Goal: Task Accomplishment & Management: Complete application form

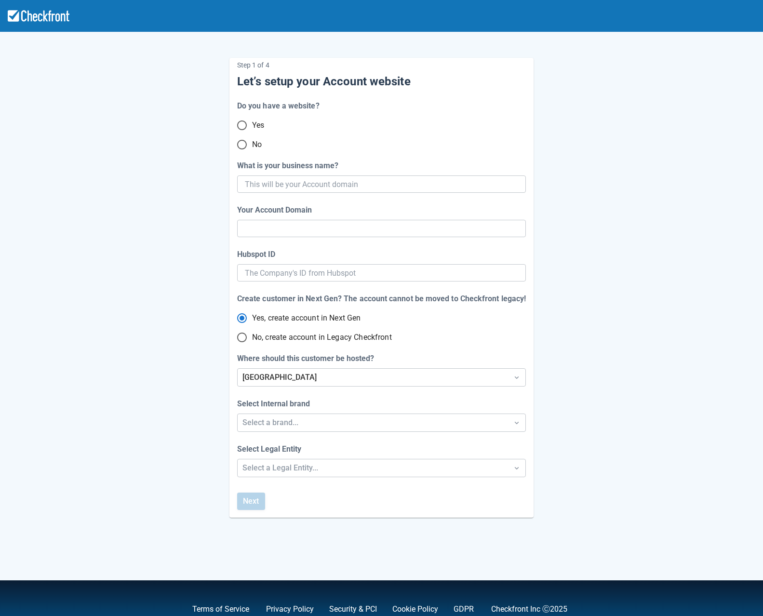
click at [253, 149] on span "No" at bounding box center [257, 145] width 10 height 12
click at [252, 149] on input "No" at bounding box center [242, 144] width 20 height 20
radio input "true"
click at [292, 188] on input "What is your business name?" at bounding box center [380, 183] width 271 height 17
type input "spet"
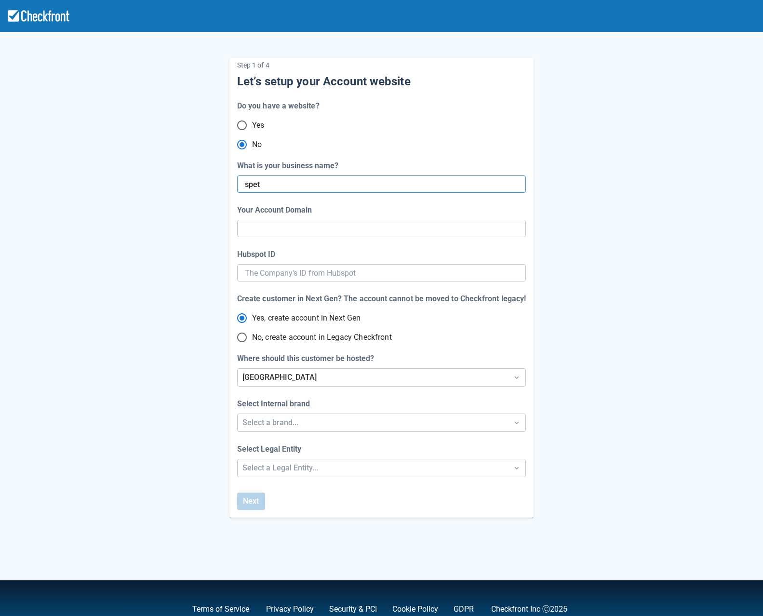
type input "spet"
radio input "true"
type input "spe"
radio input "false"
type input "s"
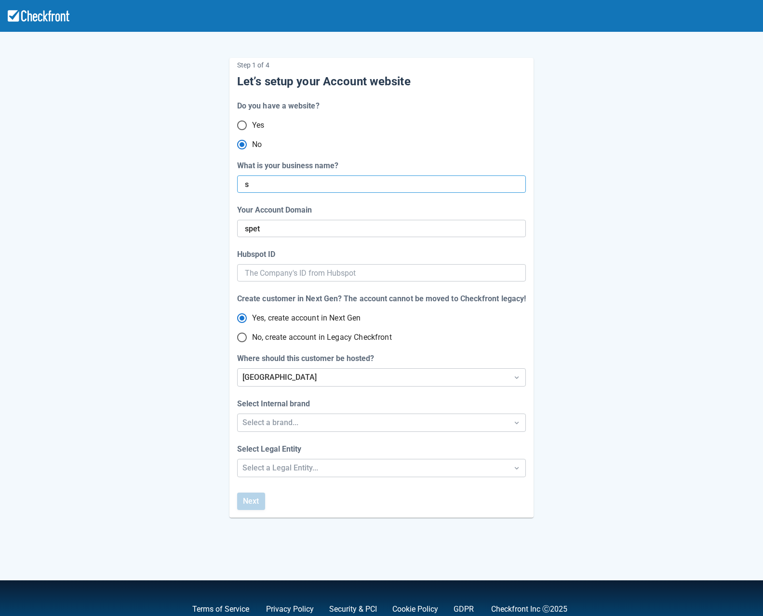
radio input "false"
type input "spe"
radio input "false"
type input "s"
radio input "false"
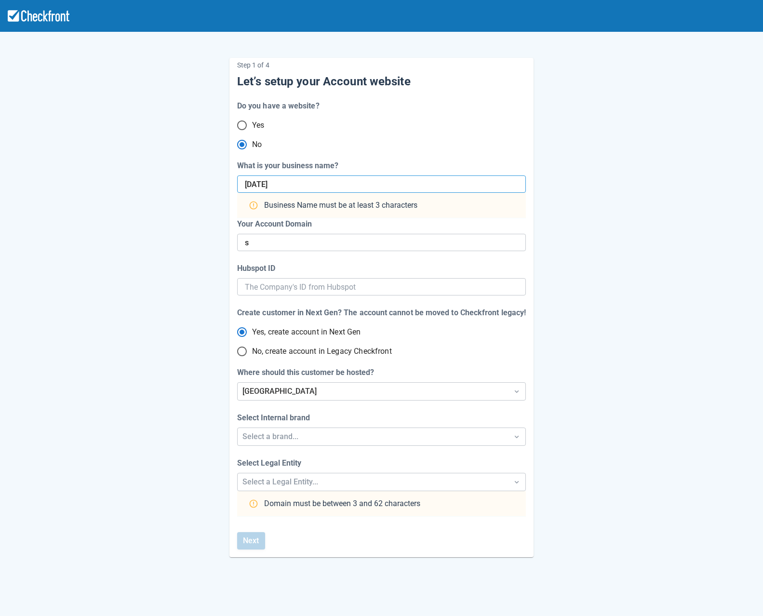
type input "[DATE]"
radio input "false"
type input "sept10t"
type input "sept-10"
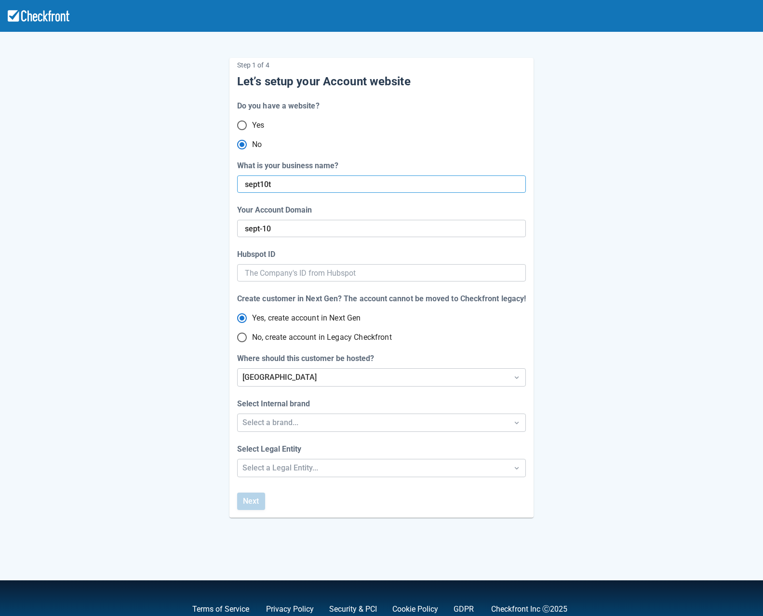
type input "sept10te"
radio input "false"
type input "sept-10-te"
type input "sept10tes"
radio input "false"
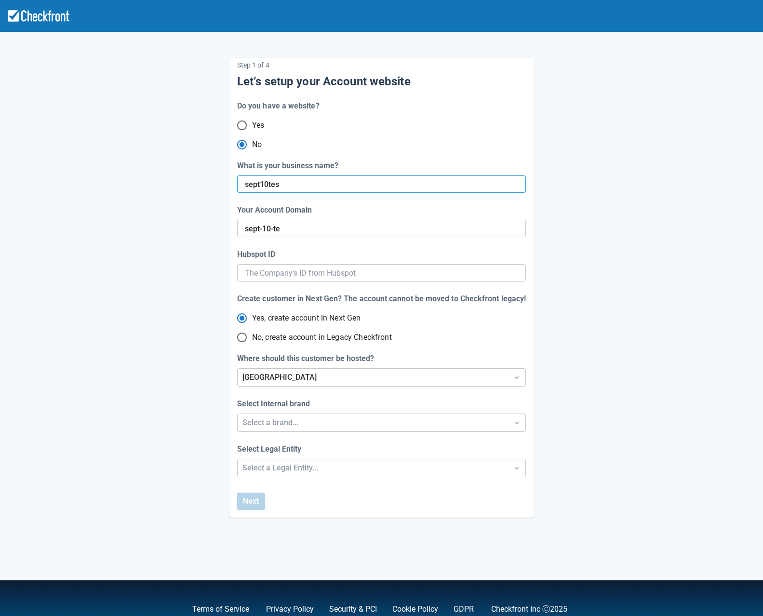
type input "sept10test"
radio input "false"
type input "sept-10-tes"
type input "sept10testn"
radio input "false"
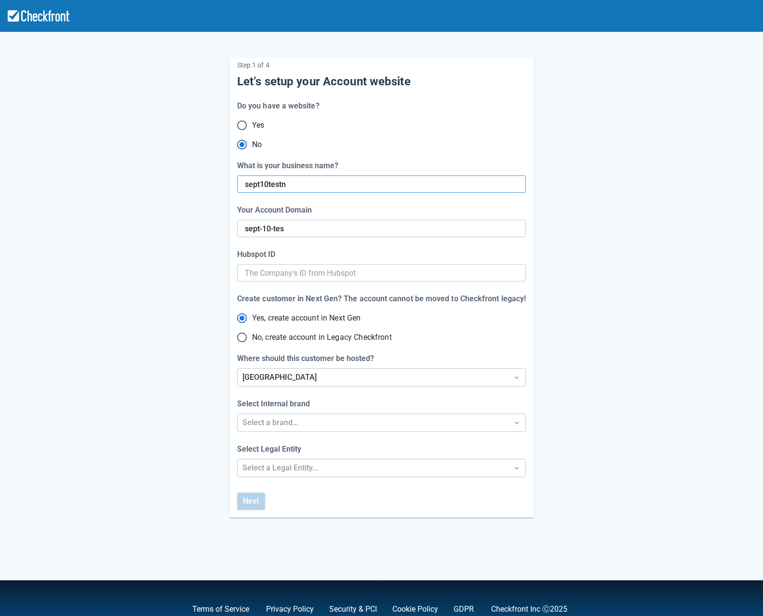
type input "sept-10-test"
type input "sept10testno"
radio input "false"
type input "sept10testnon"
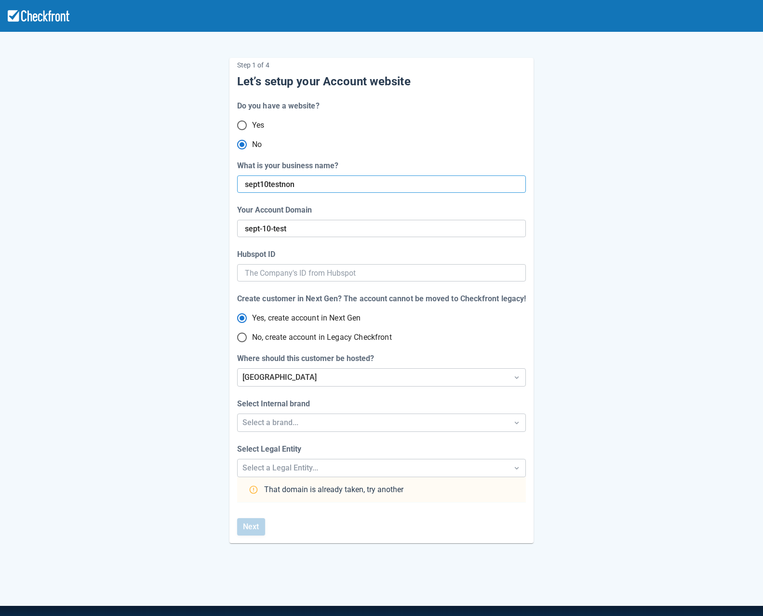
radio input "false"
type input "sept-10-testn"
radio input "false"
type input "sept-10-testno"
radio input "false"
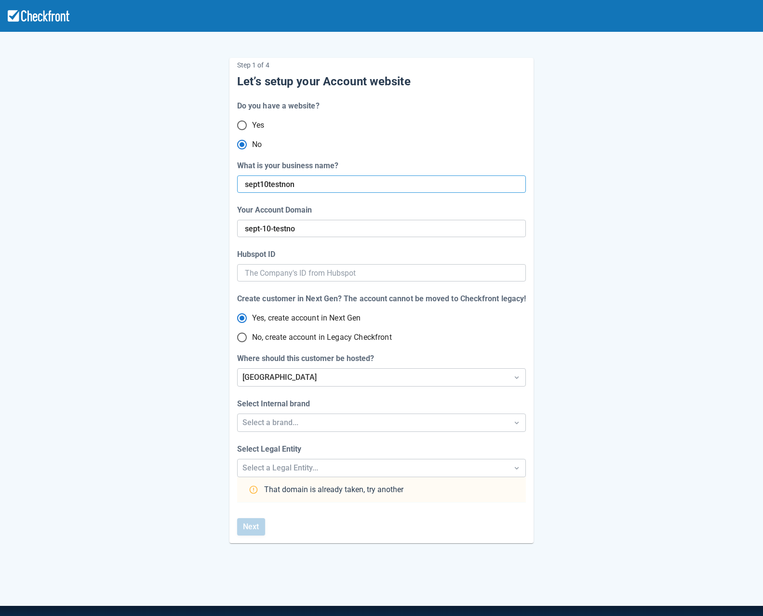
type input "sept10testnons"
radio input "false"
type input "sept-10-testnon"
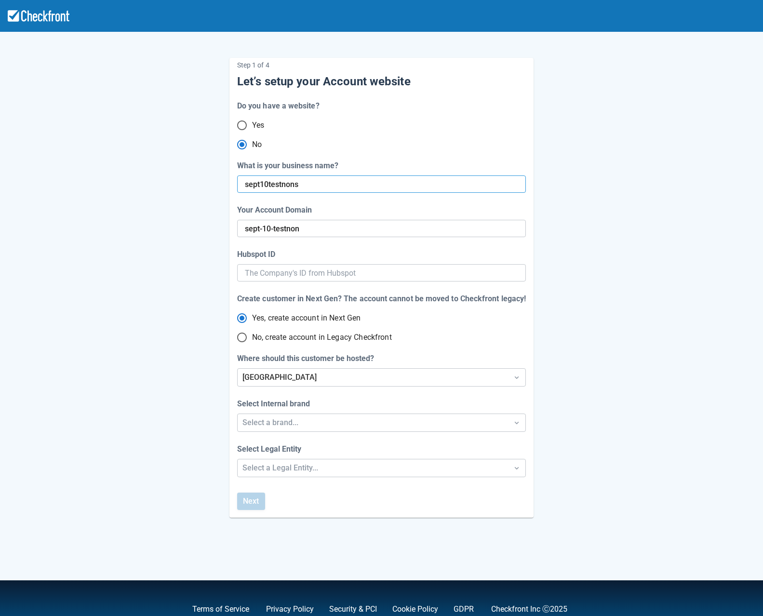
radio input "false"
type input "sept10testnonstr"
radio input "false"
type input "sept-10-testnons"
type input "sept10testnonstri"
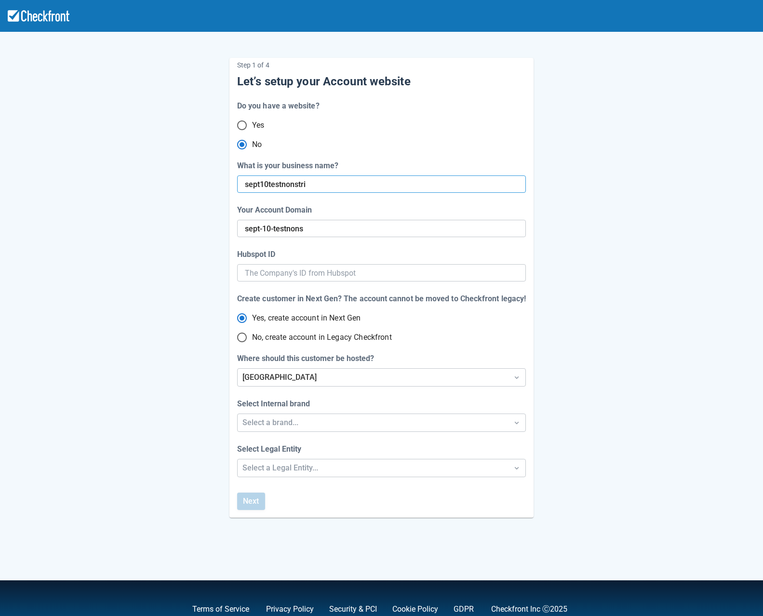
radio input "false"
type input "sept10testnonstrip"
radio input "false"
type input "sept-10-testnonstr"
type input "sept10testnonstripe"
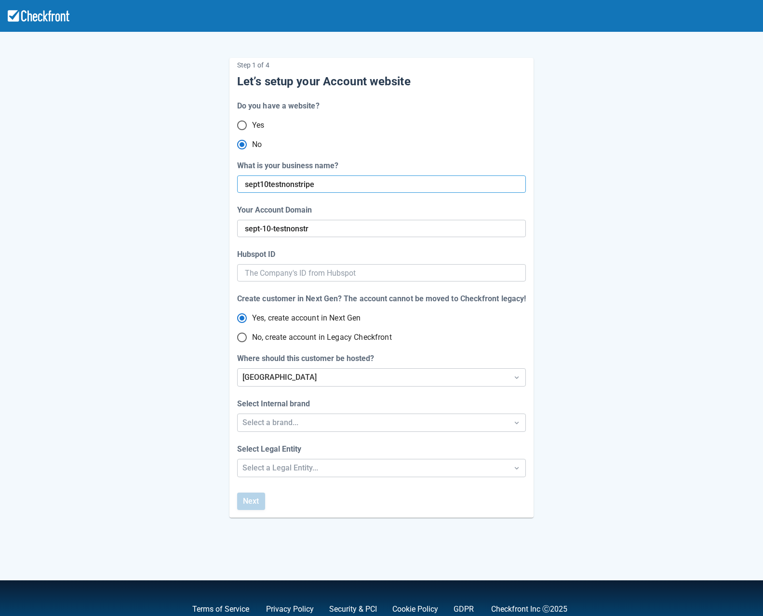
radio input "false"
type input "sept-10-testnonstri"
radio input "false"
type input "sept-10-testnonstrip"
radio input "false"
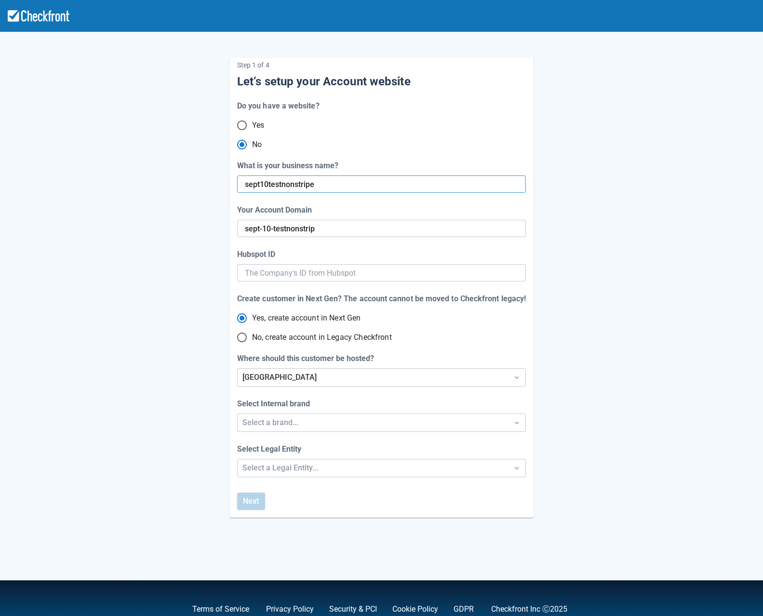
type input "sept-10-testnonstripe"
radio input "false"
type input "sept10testnonstripe"
click at [292, 374] on div "North America" at bounding box center [372, 378] width 261 height 12
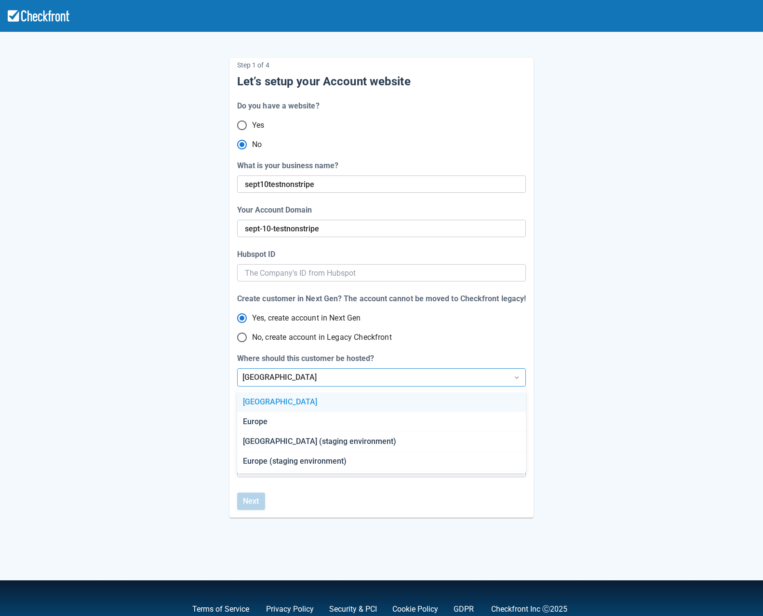
click at [280, 404] on div "North America" at bounding box center [381, 402] width 288 height 20
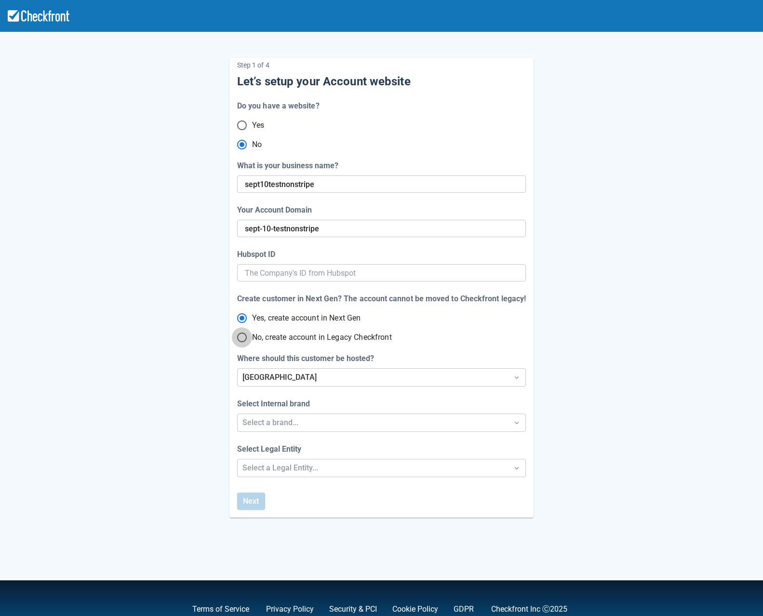
click at [241, 338] on input "No, create account in Legacy Checkfront" at bounding box center [242, 337] width 20 height 20
radio input "true"
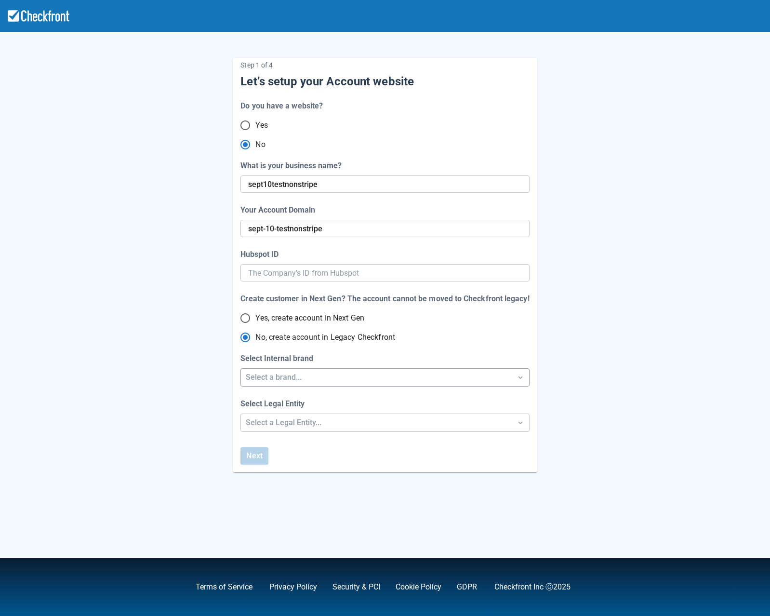
radio input "true"
click at [317, 375] on div "Select a brand..." at bounding box center [376, 378] width 261 height 12
click at [295, 404] on div "Checkfront" at bounding box center [385, 402] width 288 height 20
click at [296, 425] on div "Select a Legal Entity..." at bounding box center [376, 423] width 261 height 12
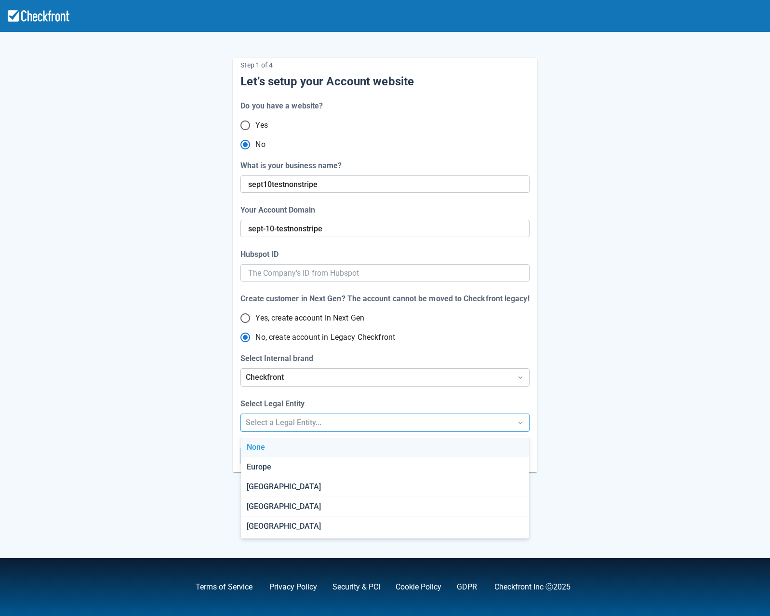
click at [280, 446] on div "None" at bounding box center [385, 448] width 288 height 20
radio input "false"
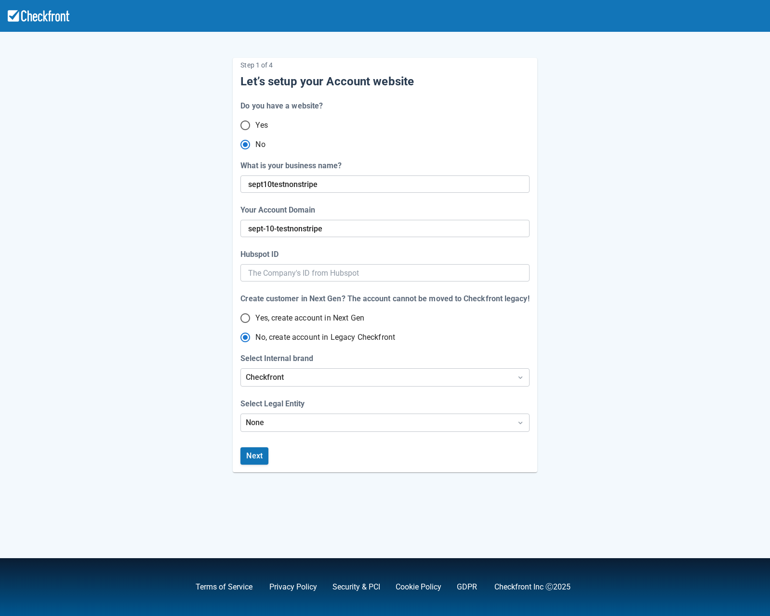
click at [262, 465] on div "Next" at bounding box center [254, 459] width 28 height 25
click at [260, 459] on button "Next" at bounding box center [254, 455] width 28 height 17
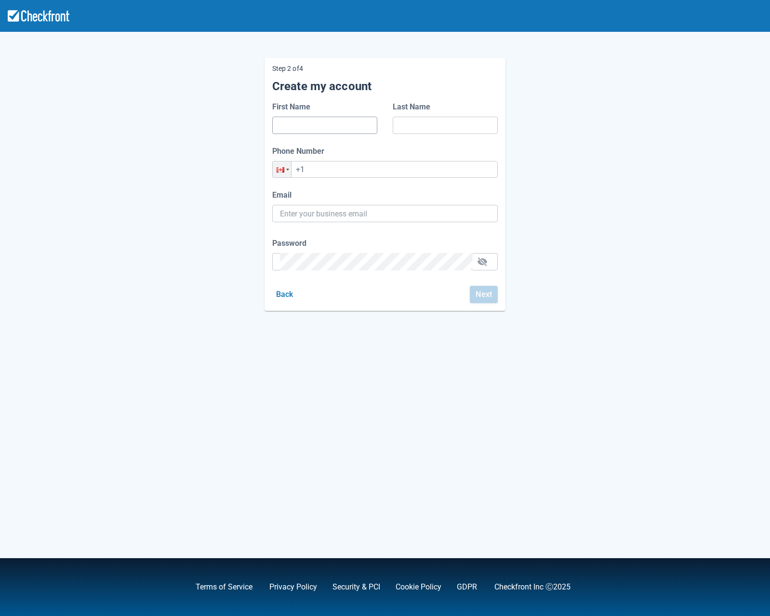
click at [311, 128] on input "First Name" at bounding box center [325, 125] width 90 height 17
click at [490, 168] on input "+1" at bounding box center [385, 169] width 226 height 17
click at [307, 120] on input "First Name" at bounding box center [325, 125] width 90 height 17
type input "aa"
click at [472, 131] on input "Last Name" at bounding box center [445, 125] width 90 height 17
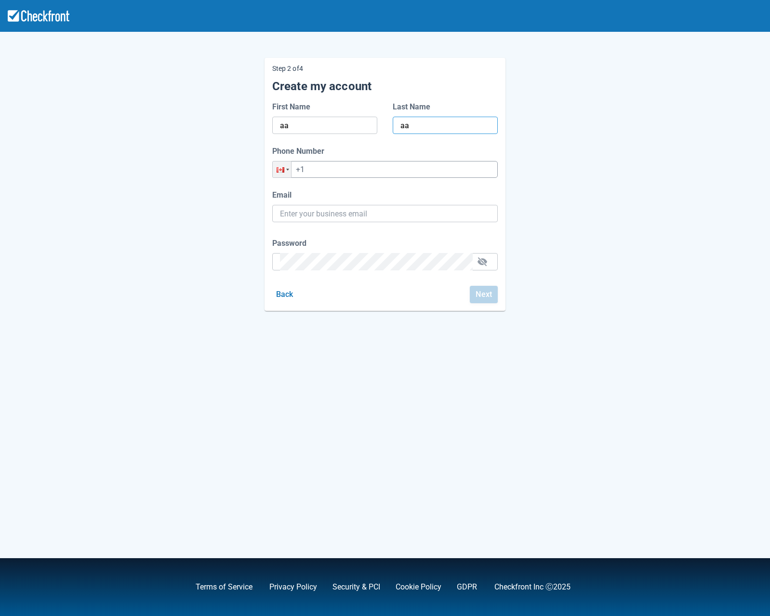
type input "aa"
click at [339, 162] on input "+1" at bounding box center [385, 169] width 226 height 17
type input "+55 (15) 555554444"
click at [339, 214] on input "Email" at bounding box center [385, 213] width 210 height 17
paste input "kyheueuy"
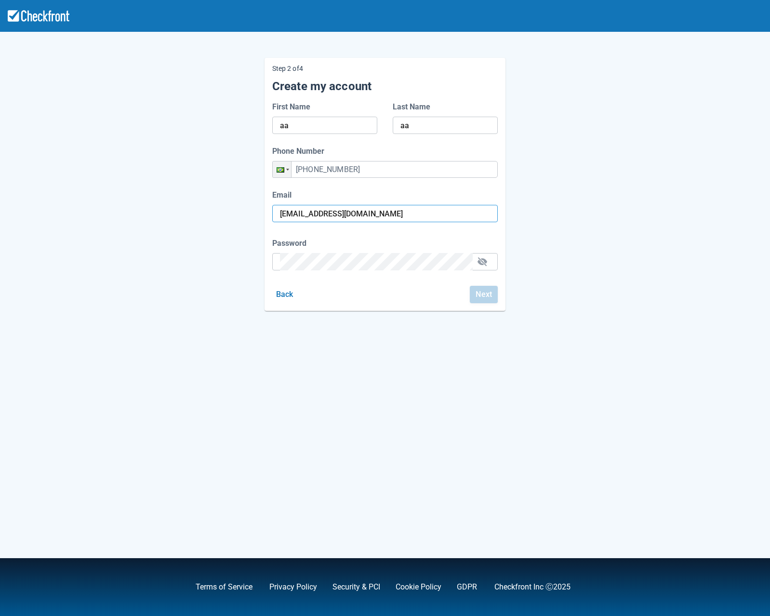
type input "kyheueuy@sharklasers.com"
click at [173, 297] on div "Step 2 of 4 Create my account First Name aa Last Name aa Phone Number Phone +55…" at bounding box center [384, 176] width 549 height 268
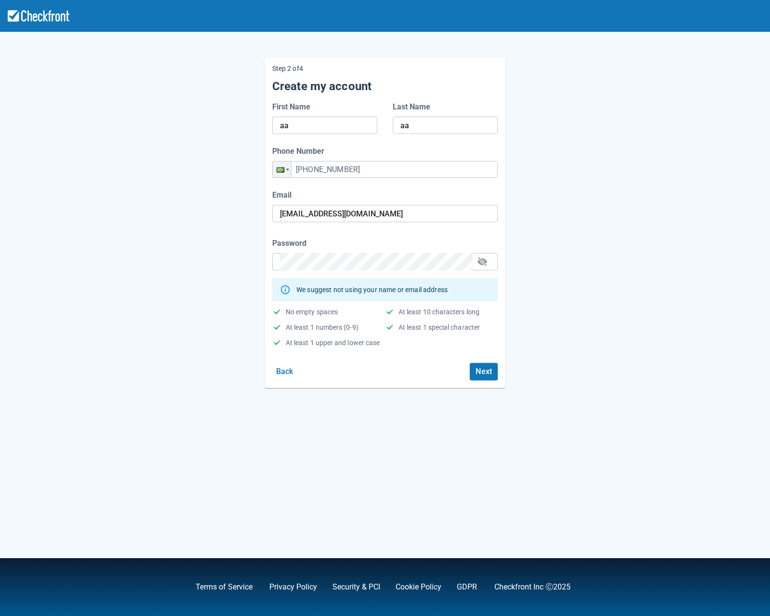
click at [190, 301] on div "Step 2 of 4 Create my account First Name aa Last Name aa Phone Number Phone +55…" at bounding box center [384, 215] width 549 height 346
click at [473, 263] on div at bounding box center [385, 261] width 226 height 17
click at [478, 262] on button "button" at bounding box center [482, 261] width 15 height 15
click at [476, 373] on button "Next" at bounding box center [484, 371] width 28 height 17
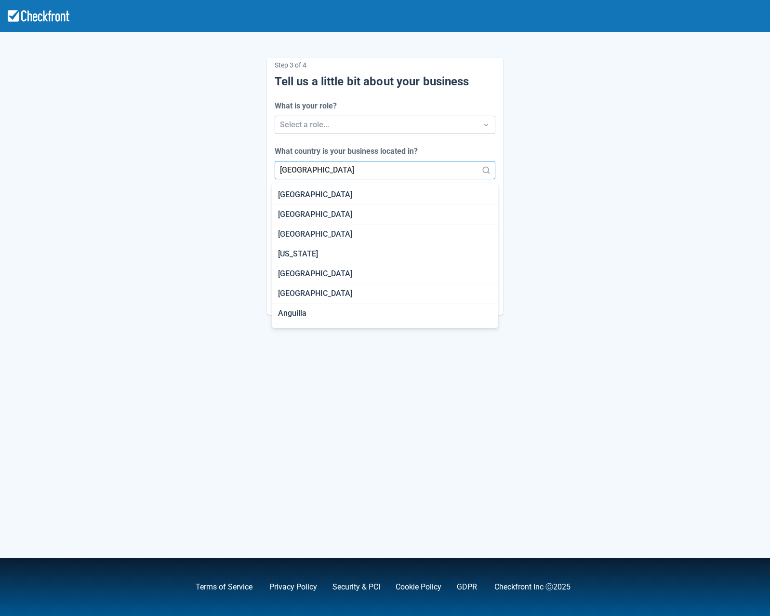
click at [289, 166] on div at bounding box center [376, 169] width 193 height 13
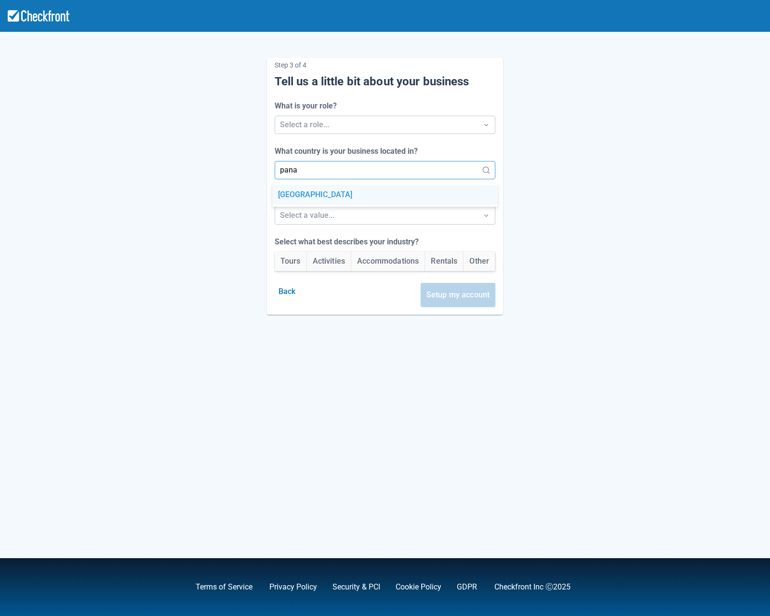
click at [319, 191] on div "Panama" at bounding box center [385, 195] width 226 height 20
type input "pana"
click at [325, 121] on div at bounding box center [376, 124] width 193 height 13
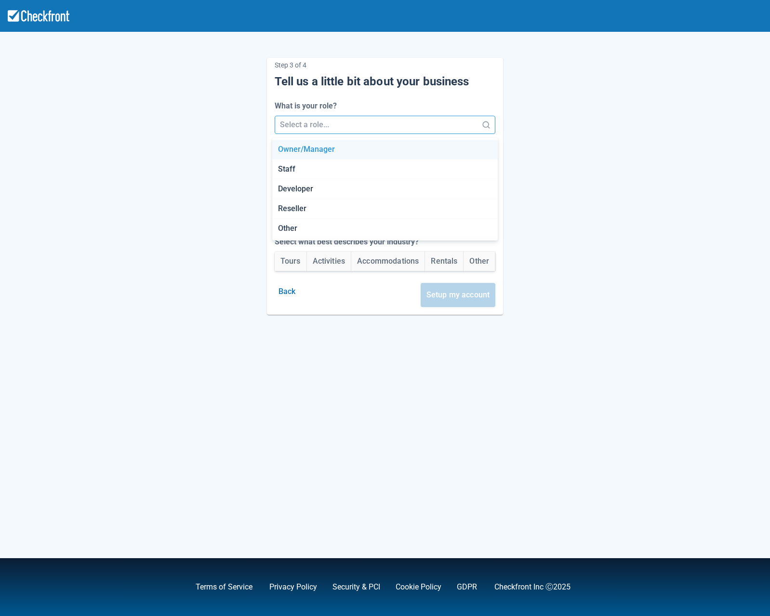
click at [292, 146] on div "Owner/Manager" at bounding box center [385, 150] width 226 height 20
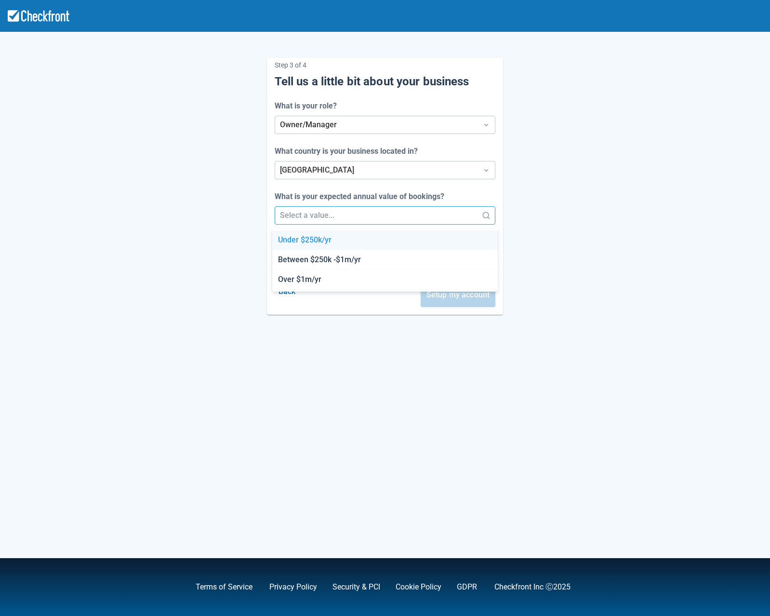
click at [283, 213] on div at bounding box center [376, 215] width 193 height 13
click at [298, 214] on div at bounding box center [376, 215] width 193 height 13
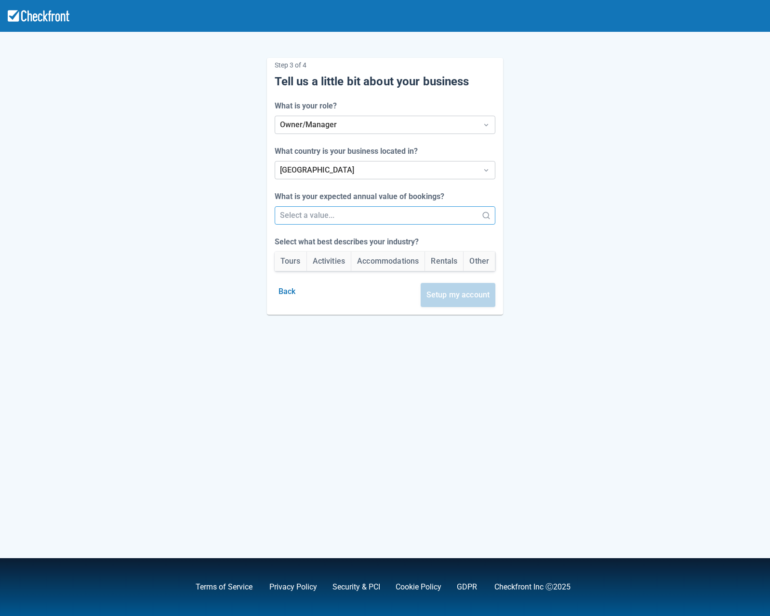
click at [297, 209] on div at bounding box center [376, 215] width 193 height 13
click at [332, 260] on div "Between $250k -$1m/yr" at bounding box center [385, 260] width 226 height 20
click at [300, 267] on button "Tours" at bounding box center [291, 261] width 32 height 19
click at [477, 298] on button "Setup my account" at bounding box center [458, 295] width 75 height 24
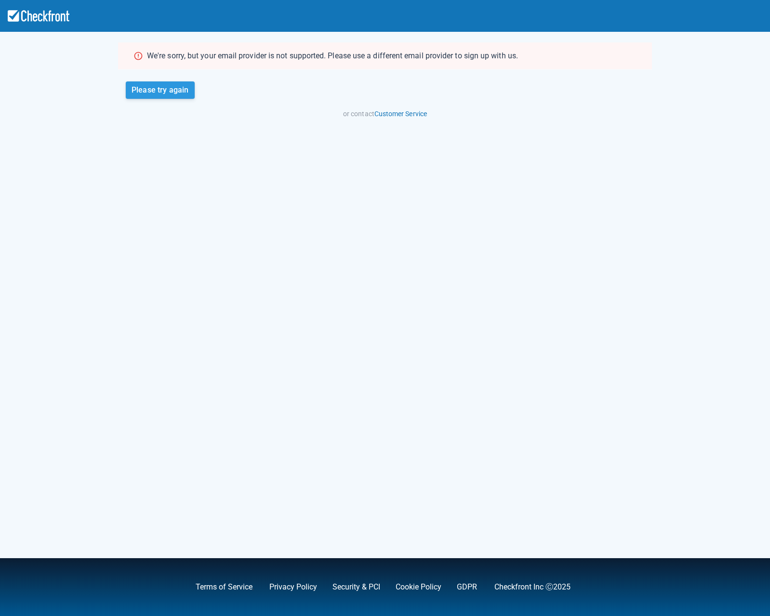
click at [178, 92] on button "Please try again" at bounding box center [160, 89] width 69 height 17
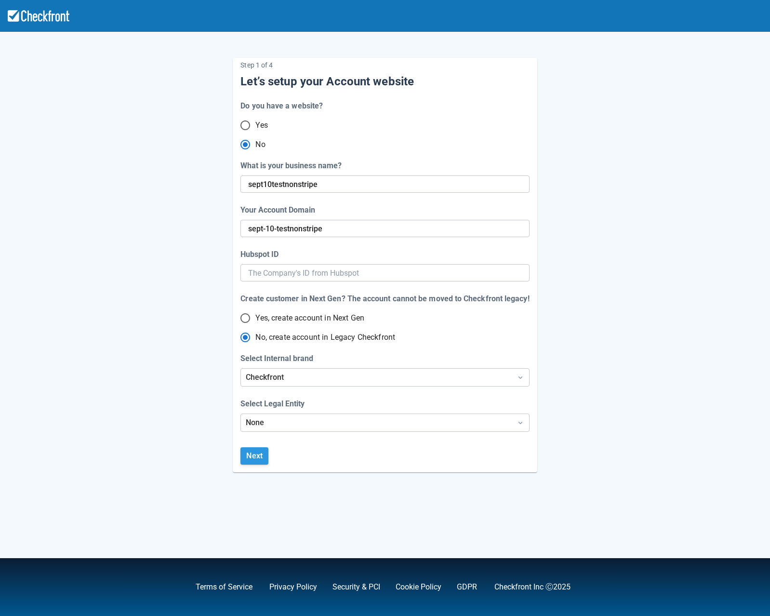
click at [266, 460] on button "Next" at bounding box center [254, 455] width 28 height 17
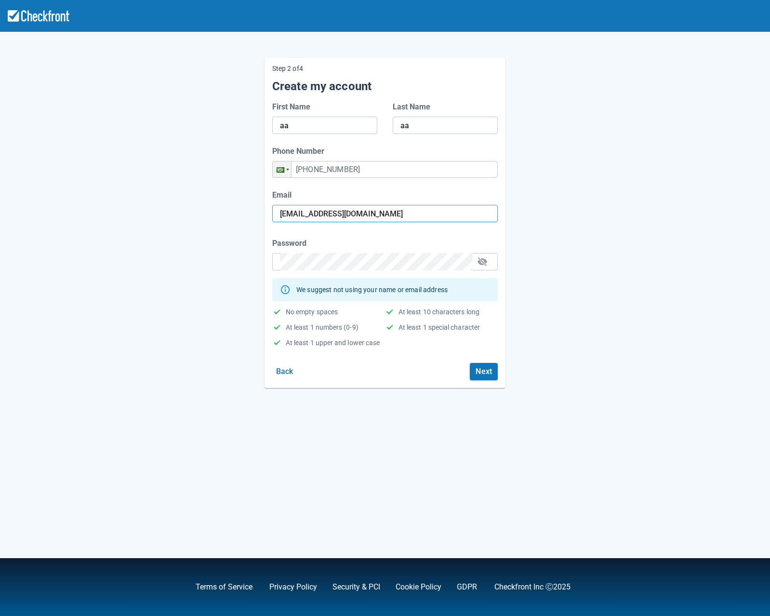
click at [388, 218] on input "kyheueuy@sharklasers.com" at bounding box center [385, 213] width 210 height 17
paste input "viokzj+30sxt9v2gemyc@guerrillamail.net"
type input "viokzj+30sxt9v2gemyc@guerrillamail.net"
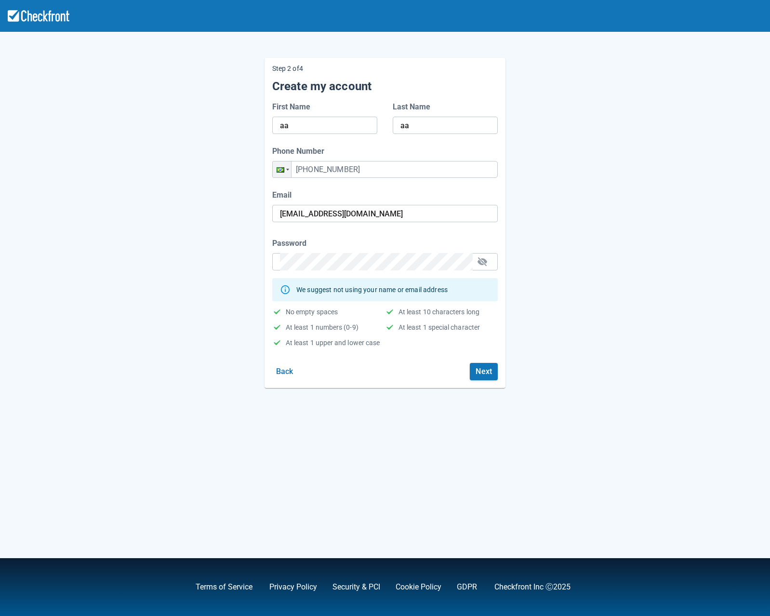
drag, startPoint x: 216, startPoint y: 427, endPoint x: 241, endPoint y: 420, distance: 26.1
click at [216, 427] on div "Step 2 of 4 Create my account First Name aa Last Name aa Phone Number Phone +55…" at bounding box center [385, 308] width 770 height 616
click at [488, 373] on button "Next" at bounding box center [484, 371] width 28 height 17
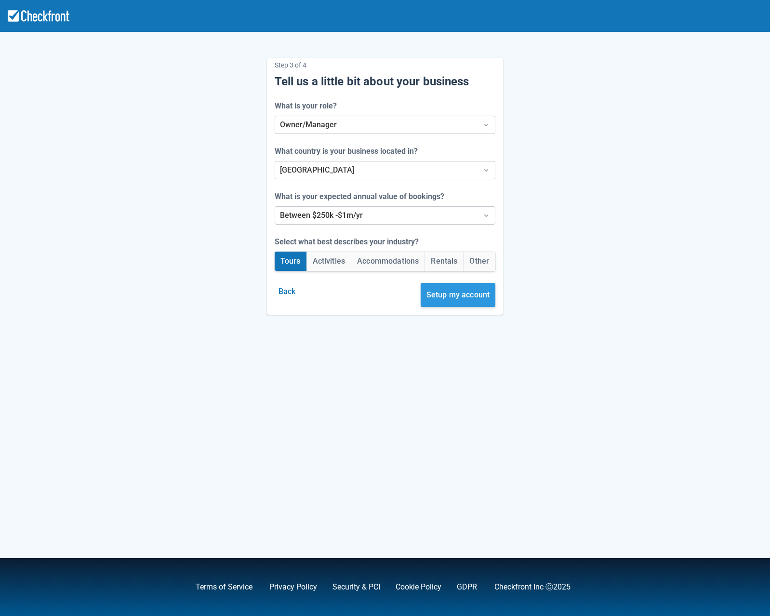
click at [442, 297] on button "Setup my account" at bounding box center [458, 295] width 75 height 24
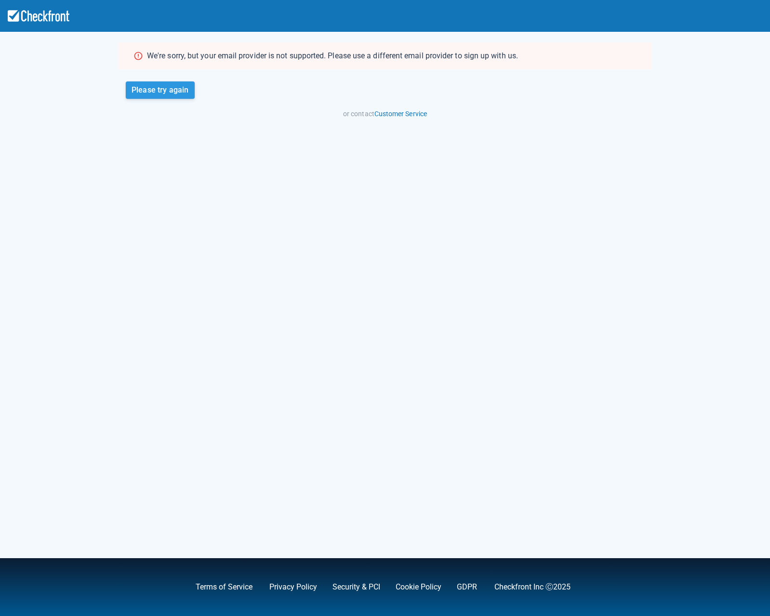
click at [149, 94] on button "Please try again" at bounding box center [160, 89] width 69 height 17
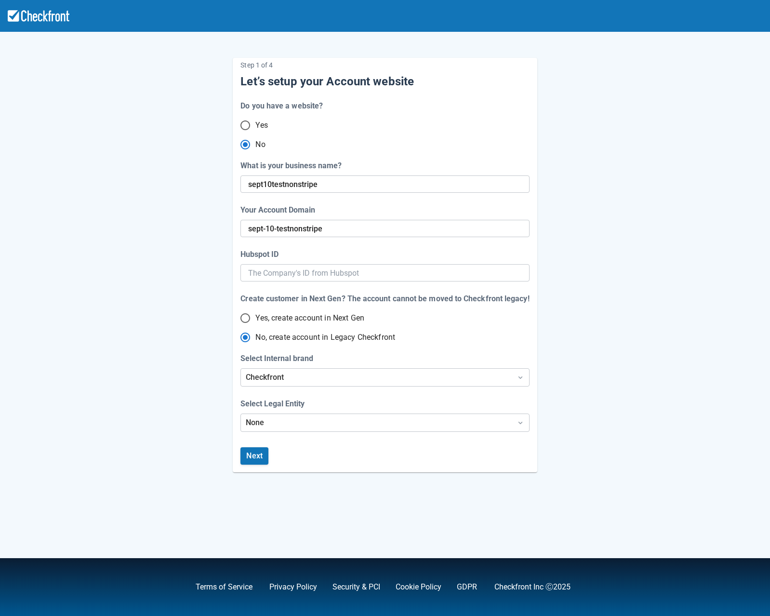
click at [261, 443] on div "Next" at bounding box center [383, 457] width 293 height 29
click at [257, 456] on button "Next" at bounding box center [254, 455] width 28 height 17
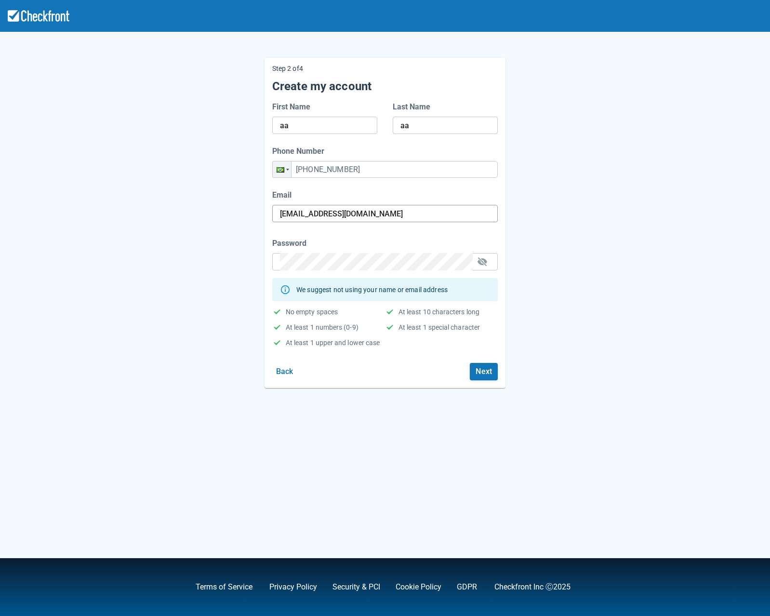
click at [355, 220] on input "viokzj+30sxt9v2gemyc@guerrillamail.net" at bounding box center [385, 213] width 210 height 17
paste input "vemlosispi@necub.com"
type input "vemlosispi@necub.com"
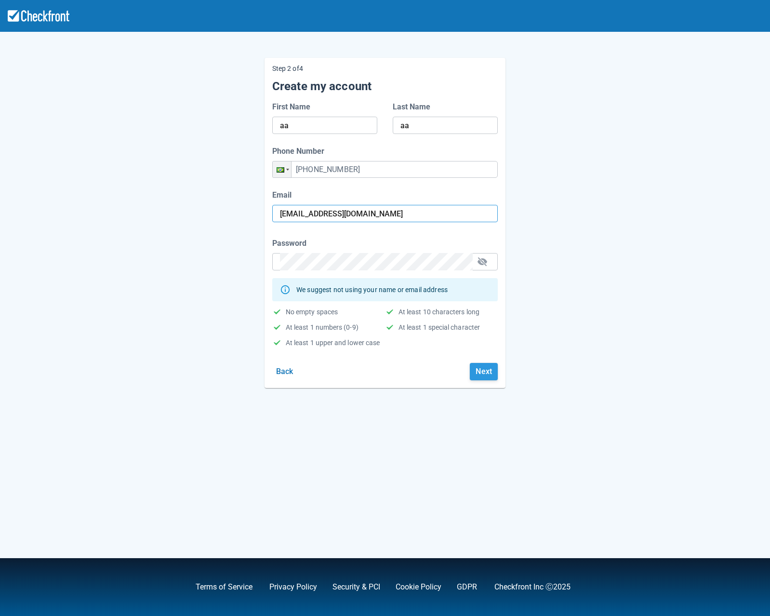
click at [488, 370] on button "Next" at bounding box center [484, 371] width 28 height 17
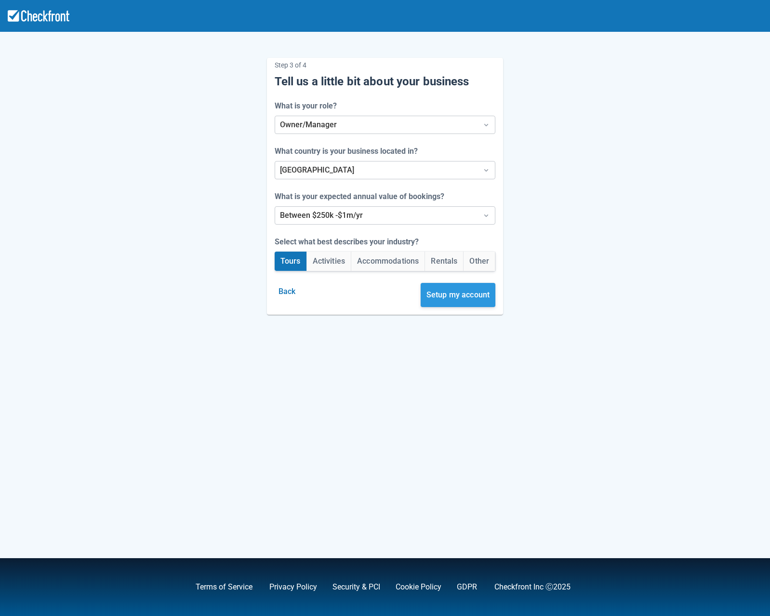
click at [468, 296] on button "Setup my account" at bounding box center [458, 295] width 75 height 24
